Goal: Obtain resource: Obtain resource

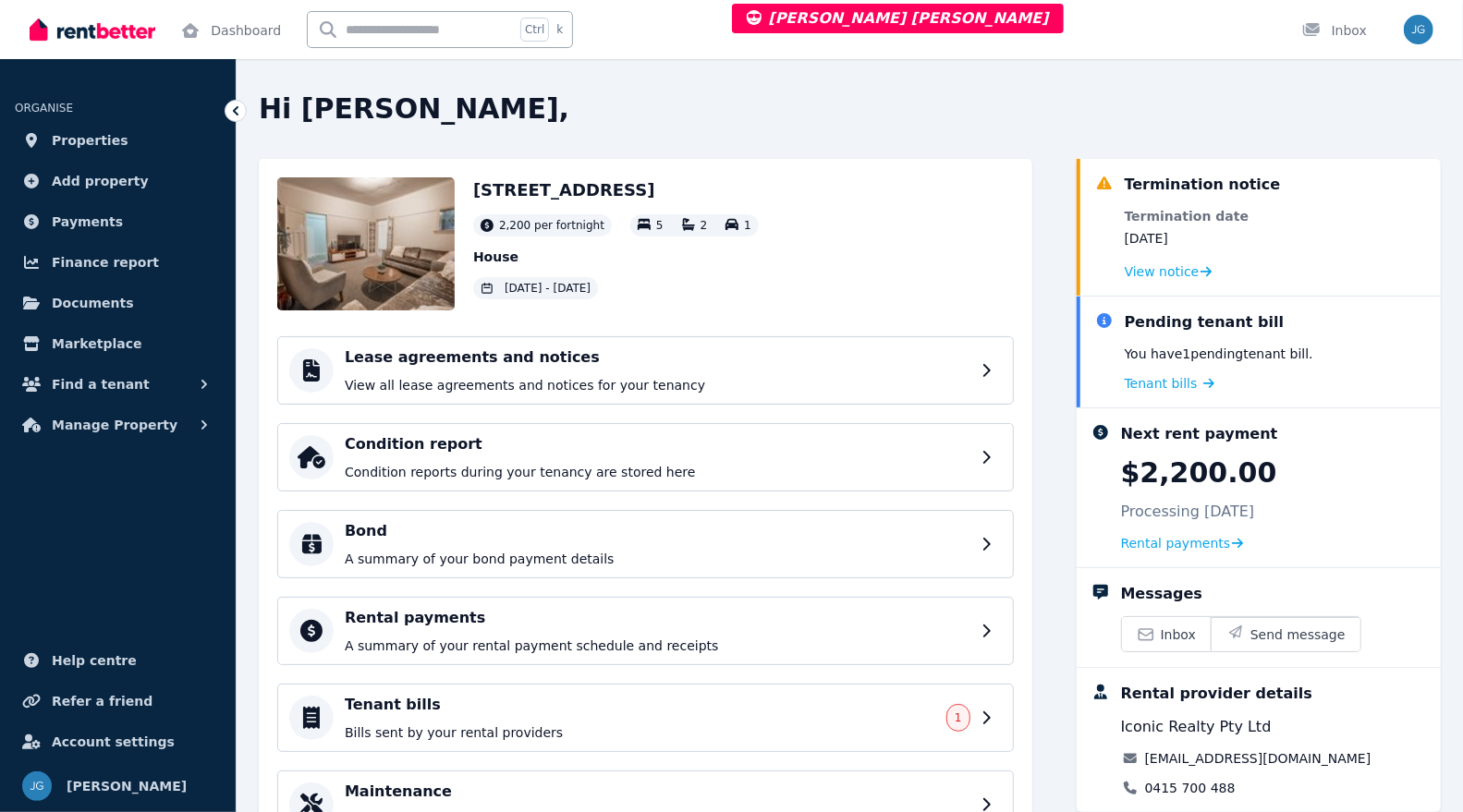
click at [790, 386] on p "View all lease agreements and notices for your tenancy" at bounding box center [658, 385] width 626 height 19
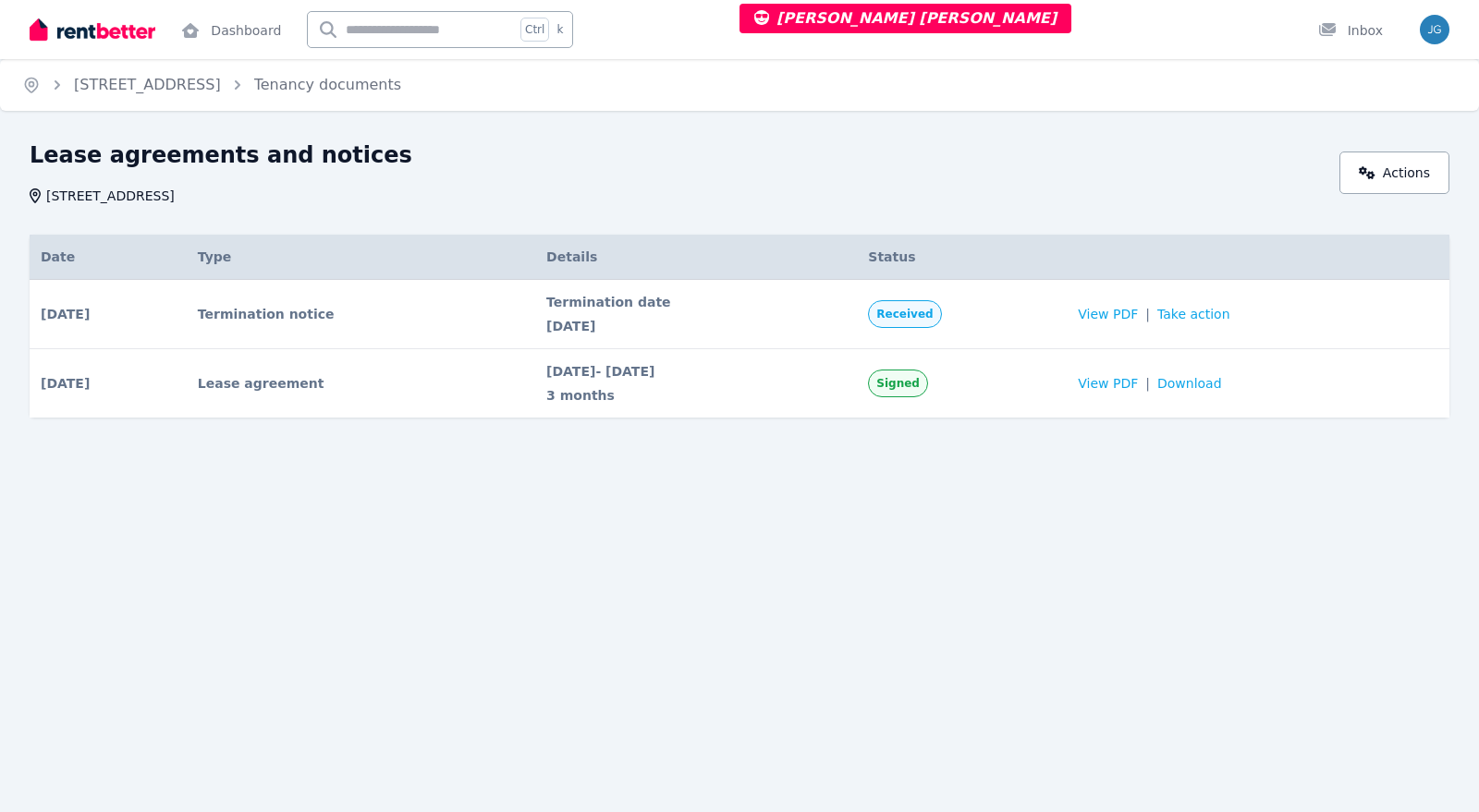
click at [1138, 315] on span "View PDF" at bounding box center [1107, 314] width 60 height 19
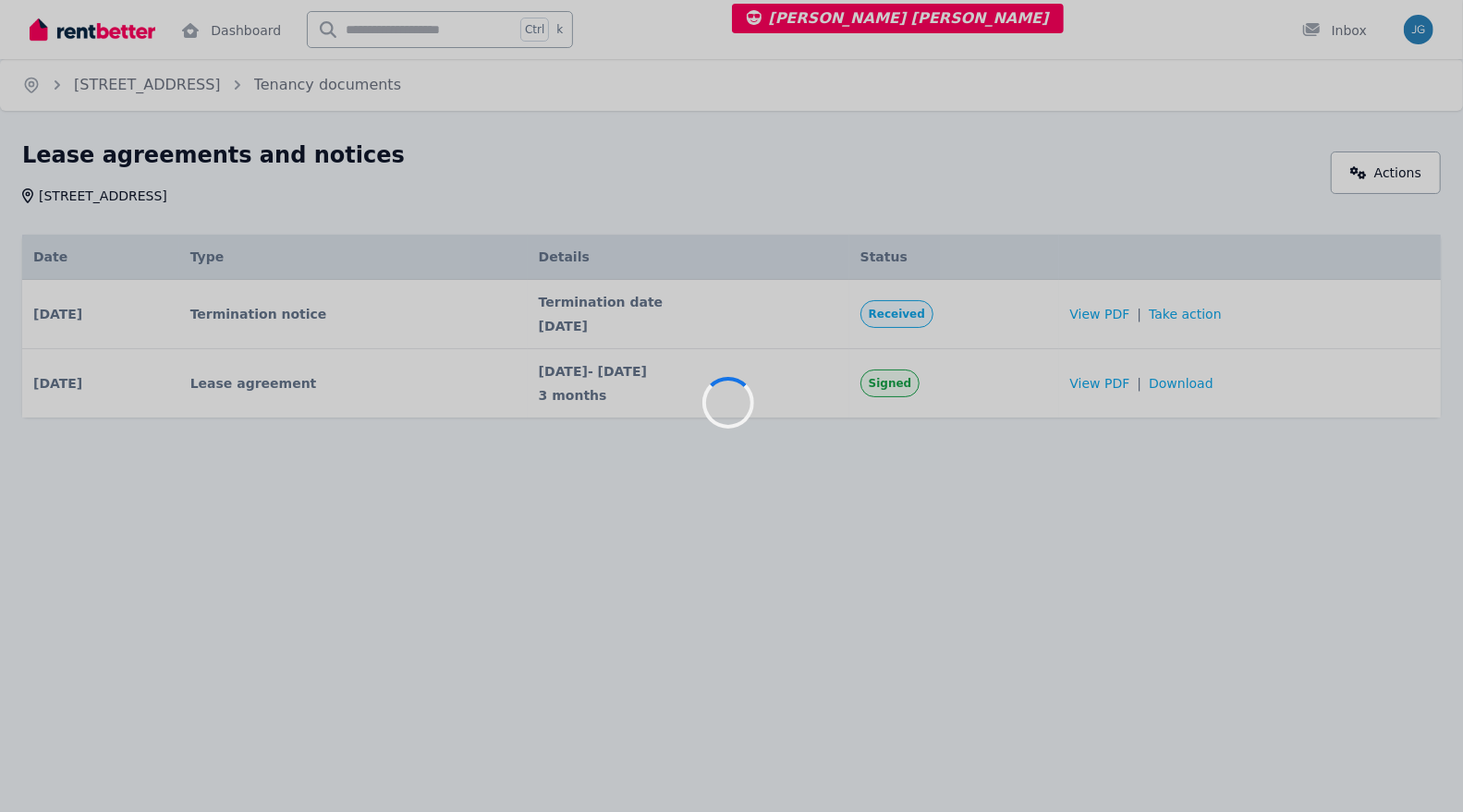
click at [1139, 315] on div at bounding box center [731, 406] width 1463 height 812
